Goal: Find specific page/section: Find specific page/section

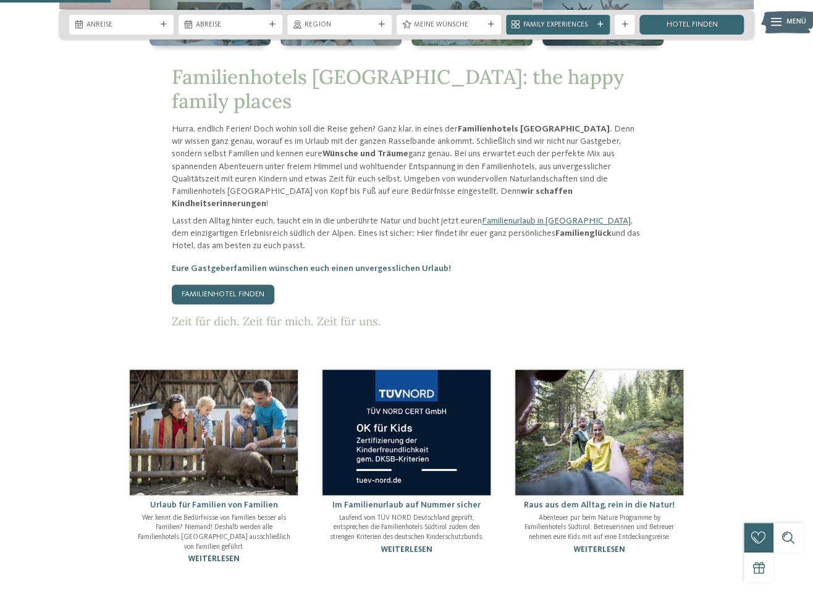
scroll to position [272, 0]
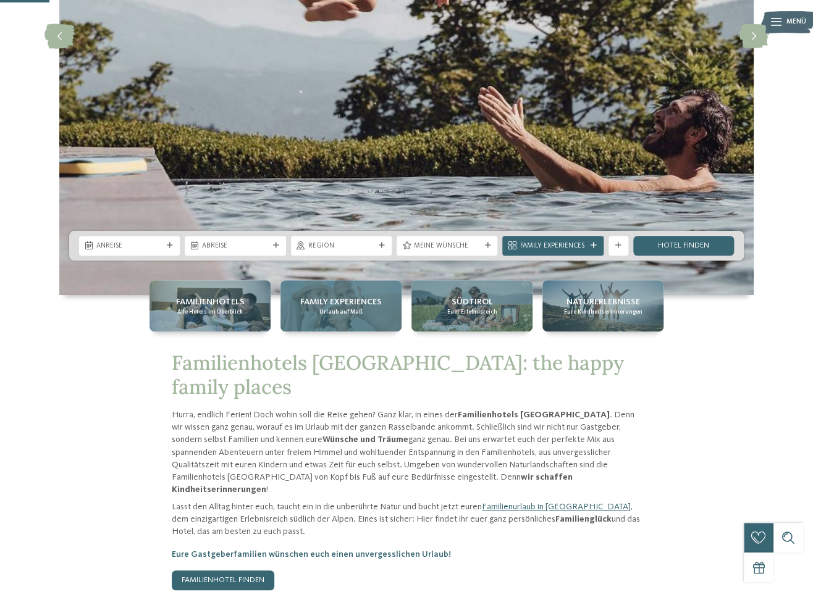
click at [369, 327] on div "Family Experiences Urlaub auf Maß" at bounding box center [340, 305] width 121 height 51
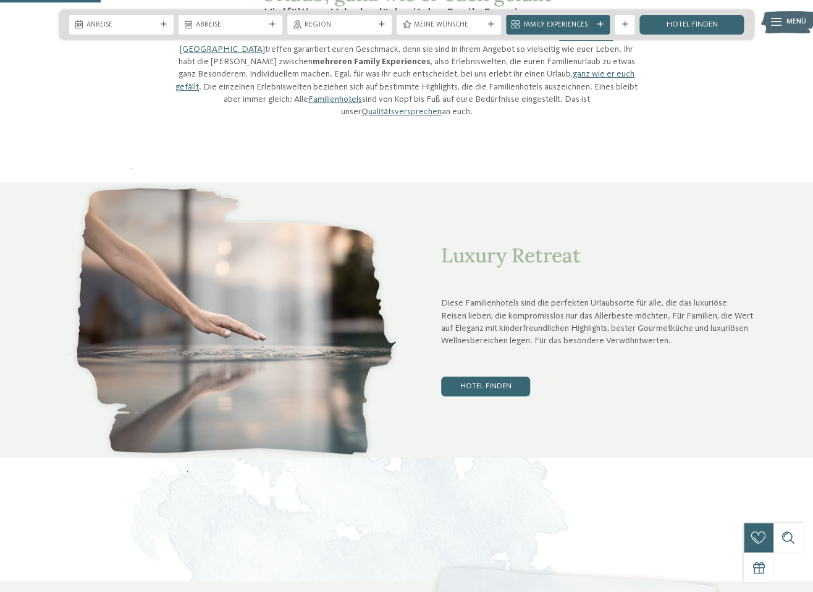
scroll to position [613, 0]
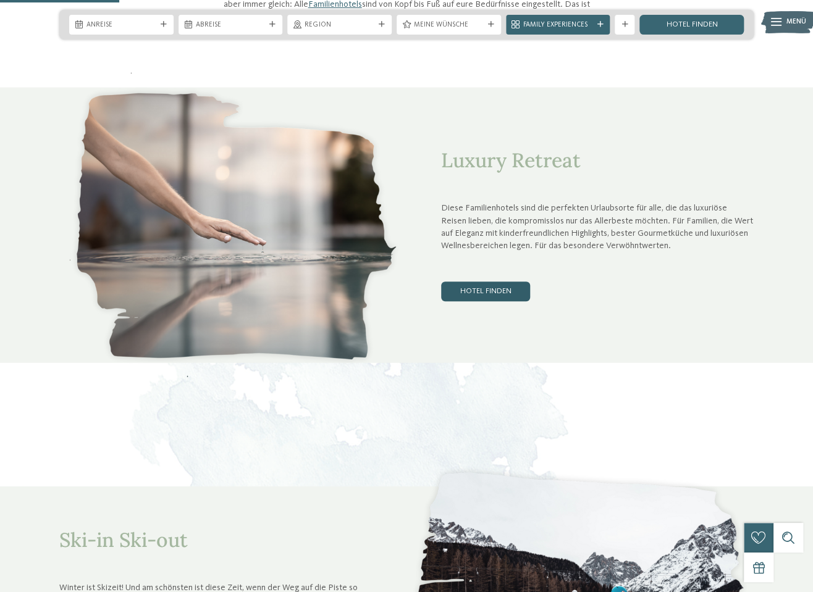
click at [519, 282] on link "Hotel finden" at bounding box center [485, 292] width 89 height 20
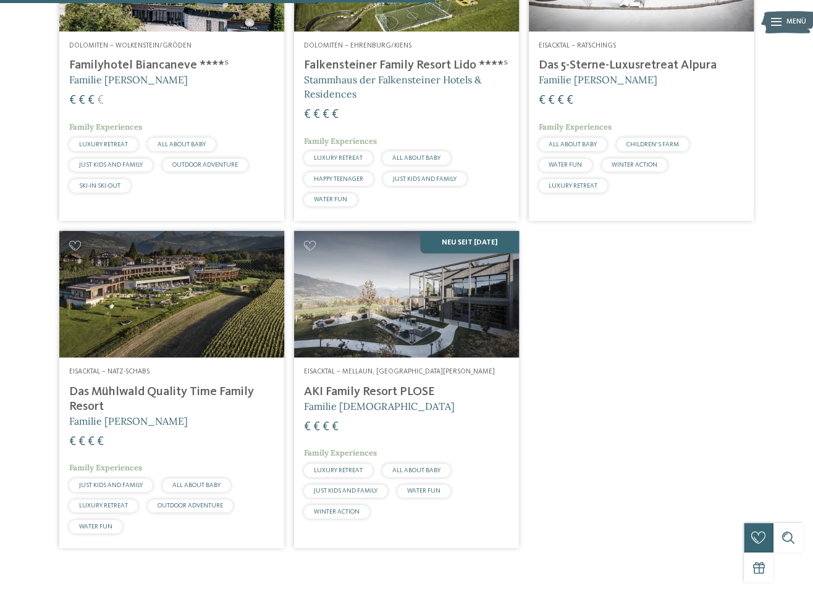
scroll to position [783, 0]
